Goal: Task Accomplishment & Management: Use online tool/utility

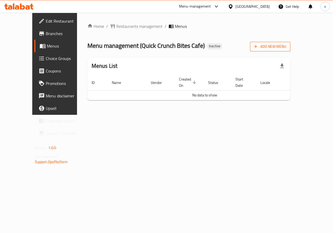
click at [286, 49] on span "Add New Menu" at bounding box center [270, 46] width 32 height 7
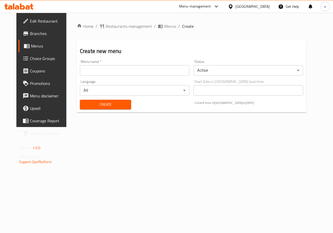
click at [130, 69] on input "text" at bounding box center [135, 70] width 110 height 10
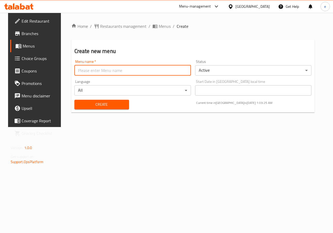
type input "Esraa [DATE]"
click at [114, 106] on span "Create" at bounding box center [102, 104] width 46 height 7
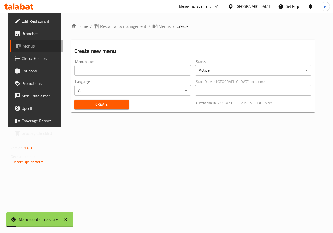
click at [30, 47] on span "Menus" at bounding box center [41, 46] width 37 height 6
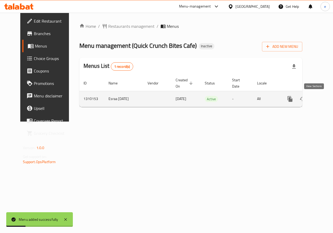
click at [325, 98] on icon "enhanced table" at bounding box center [327, 99] width 5 height 5
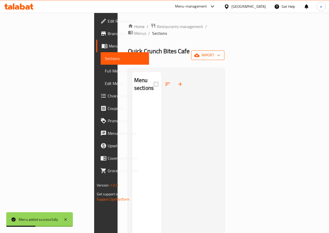
click at [220, 52] on span "import" at bounding box center [207, 55] width 25 height 7
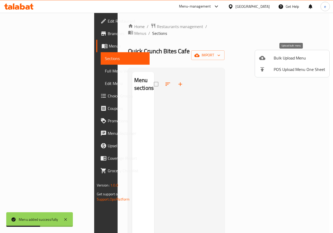
click at [291, 59] on span "Bulk Upload Menu" at bounding box center [300, 58] width 52 height 6
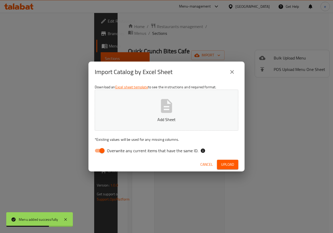
click at [101, 147] on input "Overwrite any current items that have the same ID." at bounding box center [102, 151] width 30 height 10
checkbox input "false"
click at [125, 127] on button "Add Sheet" at bounding box center [167, 110] width 144 height 41
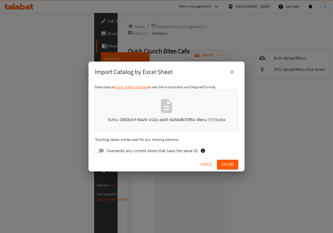
click at [232, 165] on span "Upload" at bounding box center [227, 165] width 13 height 7
click at [235, 163] on button "Upload" at bounding box center [227, 165] width 21 height 10
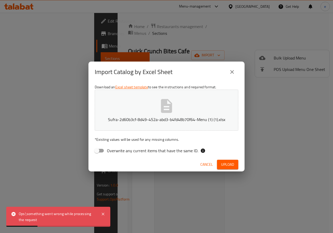
click at [235, 69] on button "close" at bounding box center [232, 72] width 12 height 12
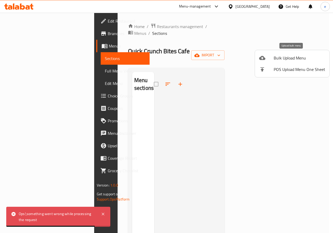
click at [274, 61] on span "Bulk Upload Menu" at bounding box center [300, 58] width 52 height 6
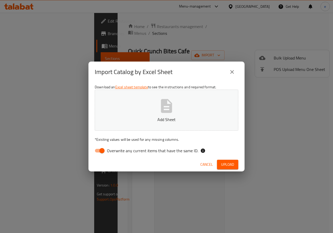
click at [108, 151] on span "Overwrite any current items that have the same ID." at bounding box center [152, 151] width 91 height 6
click at [108, 151] on input "Overwrite any current items that have the same ID." at bounding box center [102, 151] width 30 height 10
checkbox input "false"
click at [133, 113] on button "Add Sheet" at bounding box center [167, 110] width 144 height 41
click at [226, 163] on span "Upload" at bounding box center [227, 165] width 13 height 7
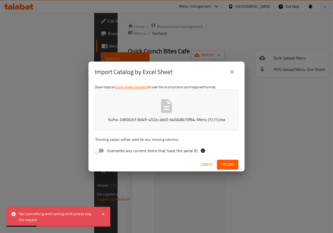
click at [234, 69] on icon "close" at bounding box center [232, 72] width 6 height 6
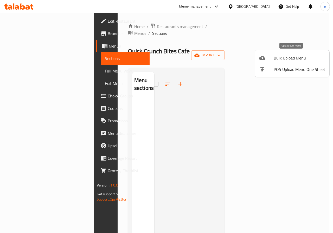
click at [282, 61] on span "Bulk Upload Menu" at bounding box center [300, 58] width 52 height 6
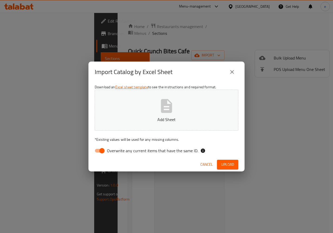
click at [106, 156] on div "Download an Excel sheet template to see the instructions and required format. A…" at bounding box center [166, 119] width 156 height 75
click at [106, 151] on input "Overwrite any current items that have the same ID." at bounding box center [102, 151] width 30 height 10
checkbox input "false"
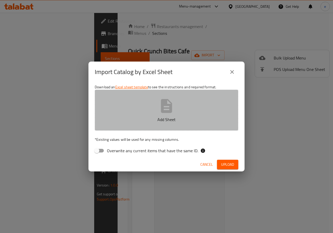
click at [117, 130] on button "Add Sheet" at bounding box center [167, 110] width 144 height 41
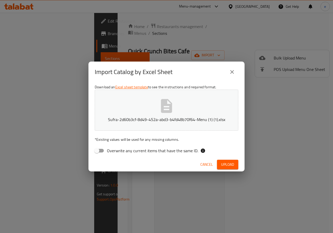
click at [226, 165] on span "Upload" at bounding box center [227, 165] width 13 height 7
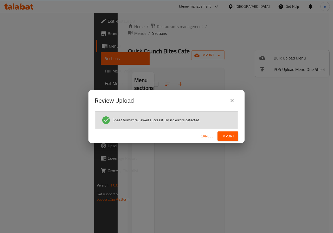
click at [228, 139] on span "Import" at bounding box center [228, 136] width 12 height 7
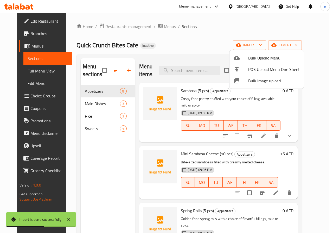
click at [30, 72] on div at bounding box center [166, 116] width 333 height 233
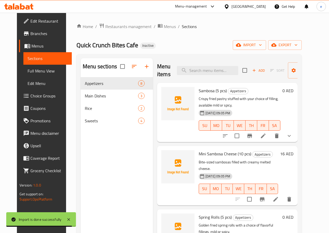
click at [31, 73] on span "Full Menu View" at bounding box center [48, 71] width 40 height 6
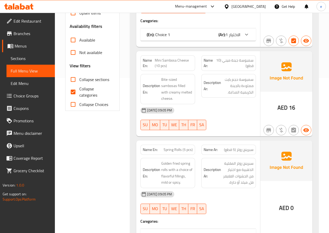
scroll to position [156, 0]
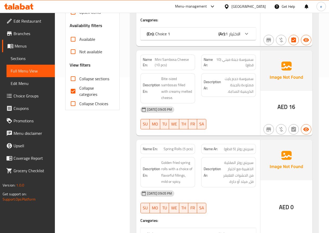
click at [81, 92] on span "Collapse categories" at bounding box center [95, 91] width 32 height 12
click at [79, 92] on input "Collapse categories" at bounding box center [73, 91] width 12 height 12
checkbox input "false"
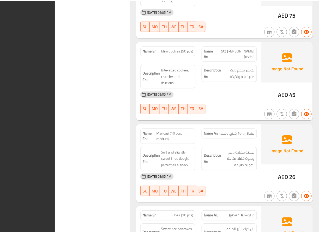
scroll to position [2055, 0]
